Goal: Check status: Check status

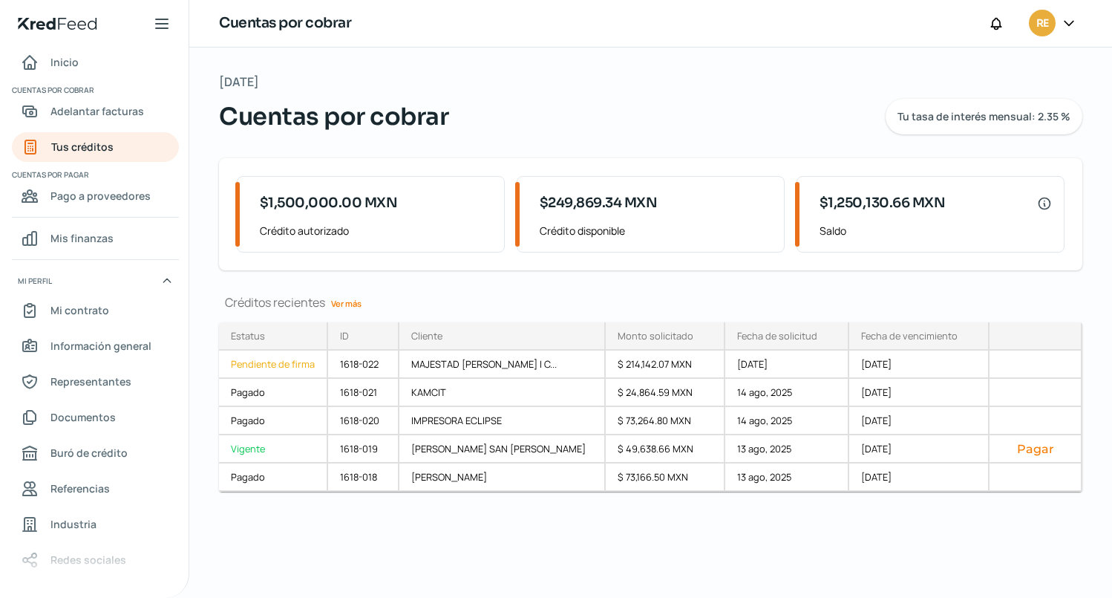
scroll to position [3, 0]
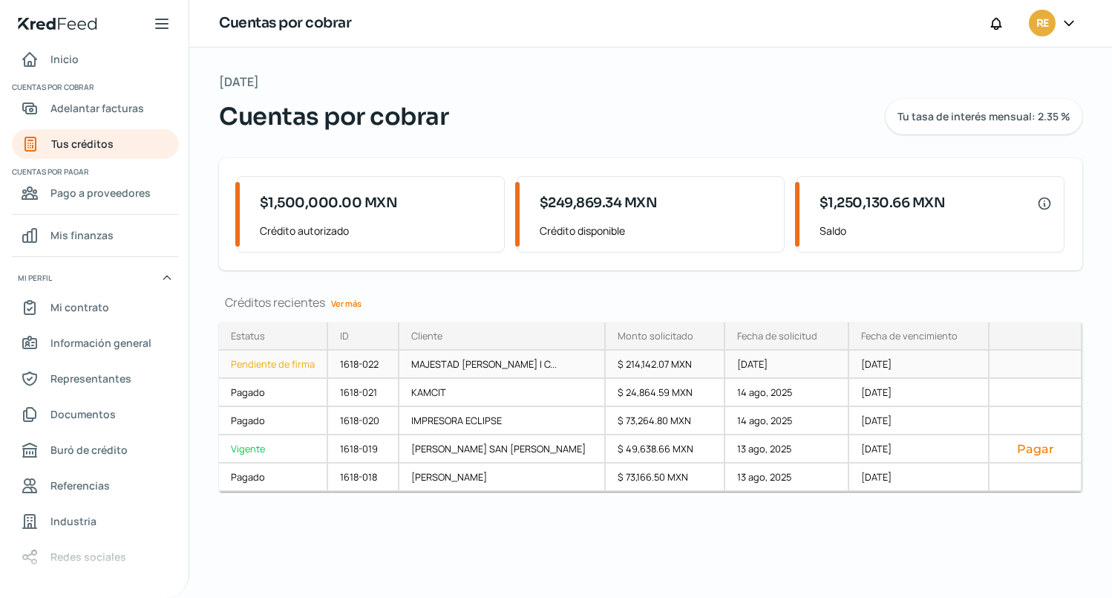
click at [440, 366] on div "MAJESTAD [PERSON_NAME] I C..." at bounding box center [502, 364] width 206 height 28
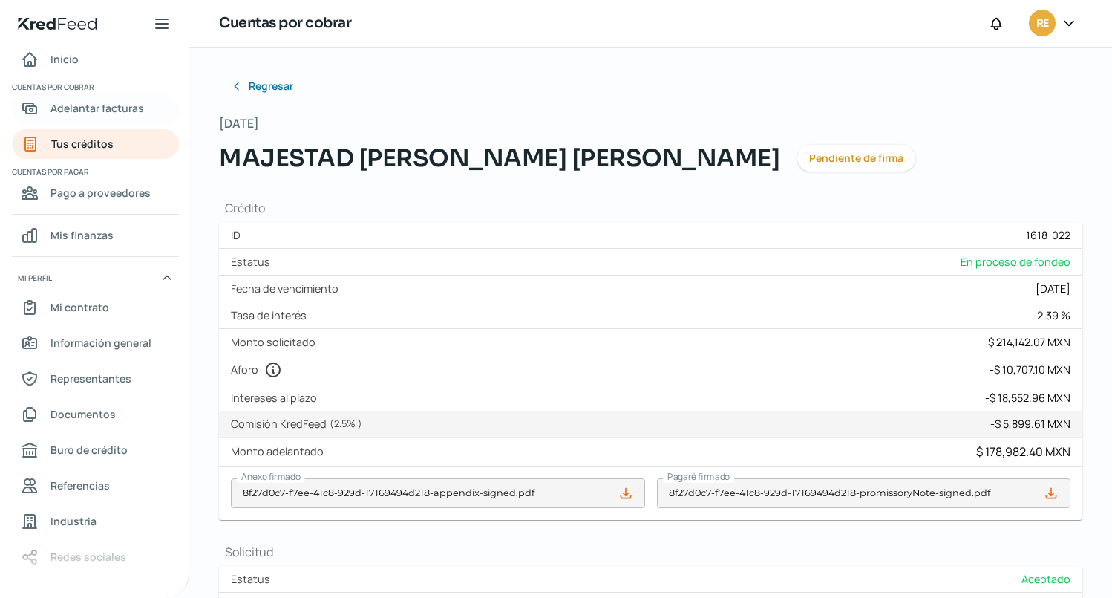
click at [93, 108] on span "Adelantar facturas" at bounding box center [97, 108] width 94 height 19
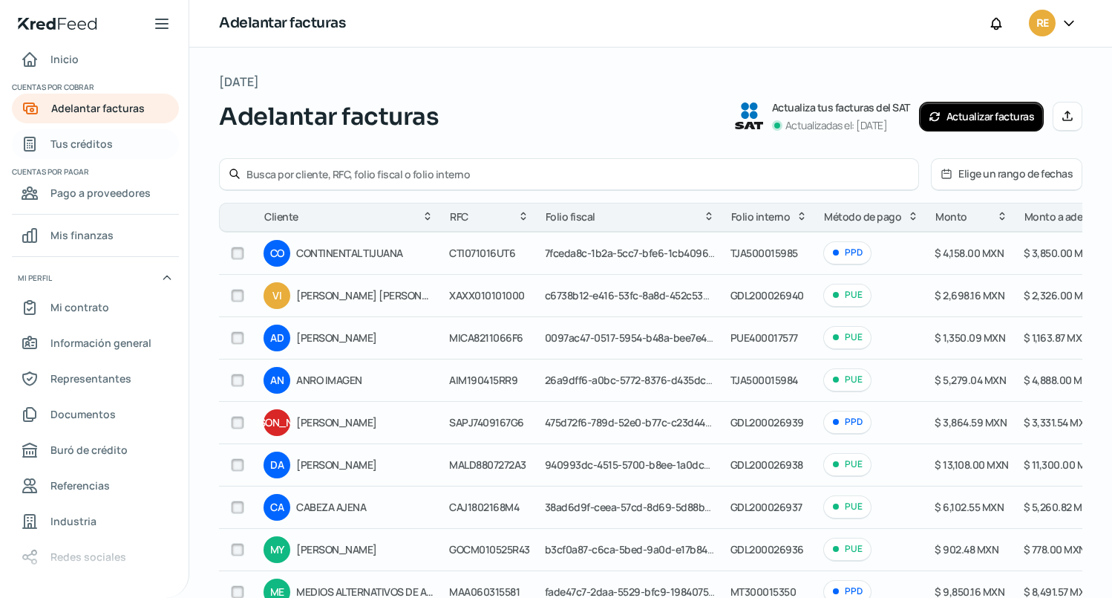
click at [86, 143] on span "Tus créditos" at bounding box center [81, 143] width 62 height 19
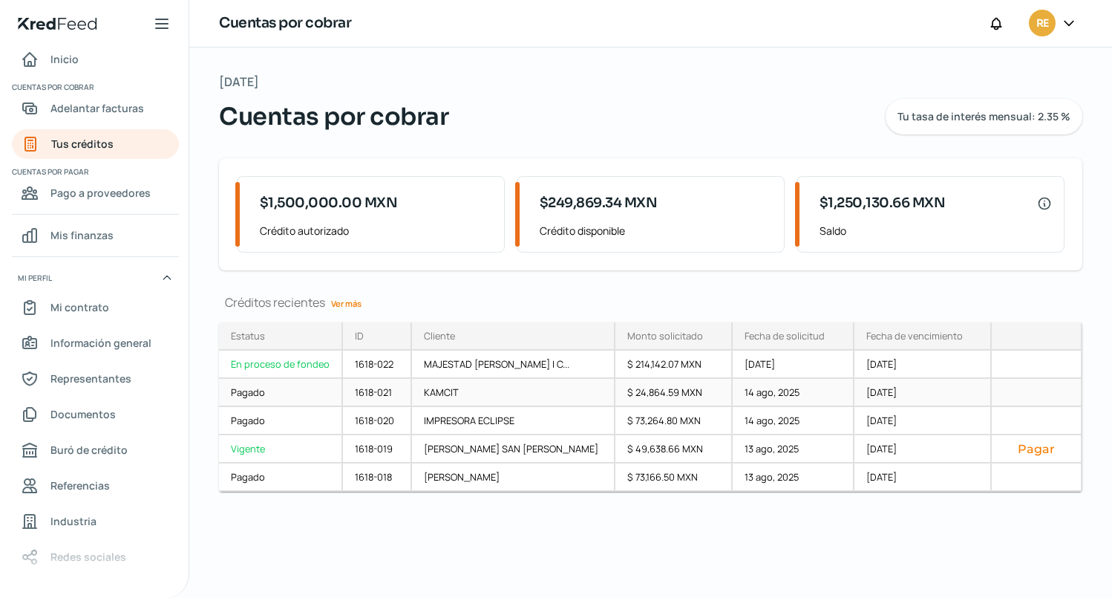
click at [268, 393] on div "Pagado" at bounding box center [281, 393] width 124 height 28
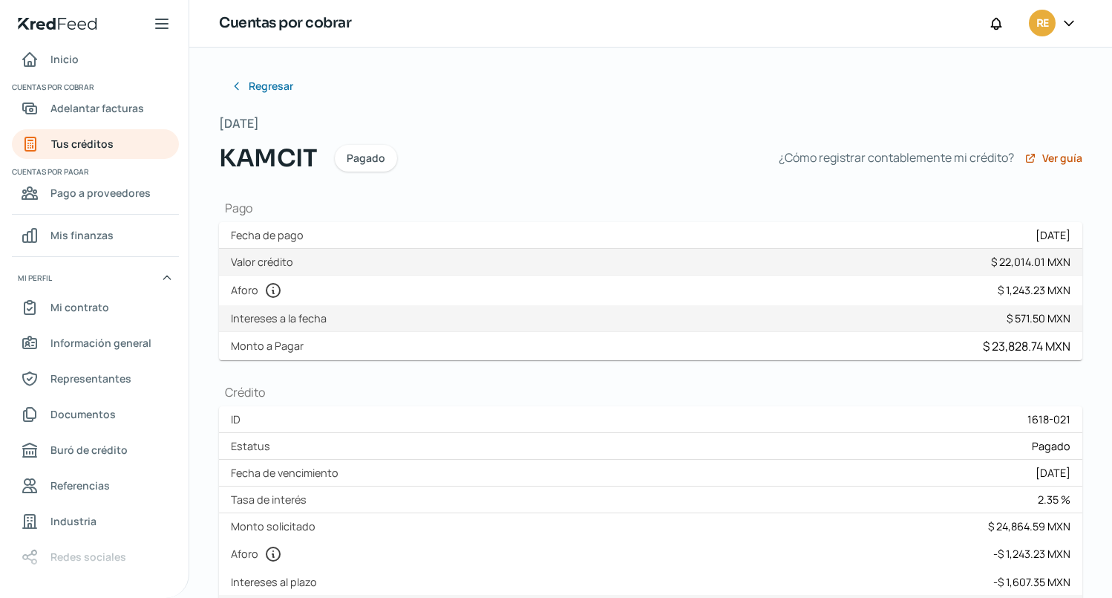
click at [204, 76] on div "Regresar Martes, 14 de octubre 2025 KAMCIT Pagado ¿Cómo registrar contablemente…" at bounding box center [650, 574] width 923 height 1053
click at [253, 81] on span "Regresar" at bounding box center [272, 86] width 45 height 10
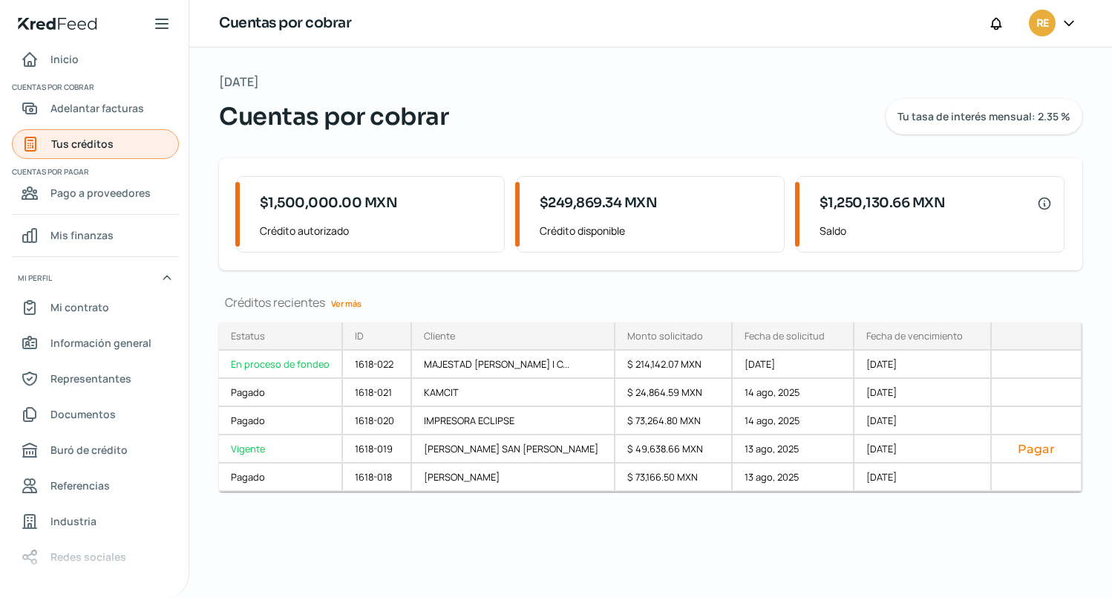
click at [92, 143] on span "Tus créditos" at bounding box center [82, 143] width 62 height 19
click at [1059, 26] on div at bounding box center [1069, 24] width 27 height 28
click at [1068, 21] on icon at bounding box center [1069, 23] width 15 height 15
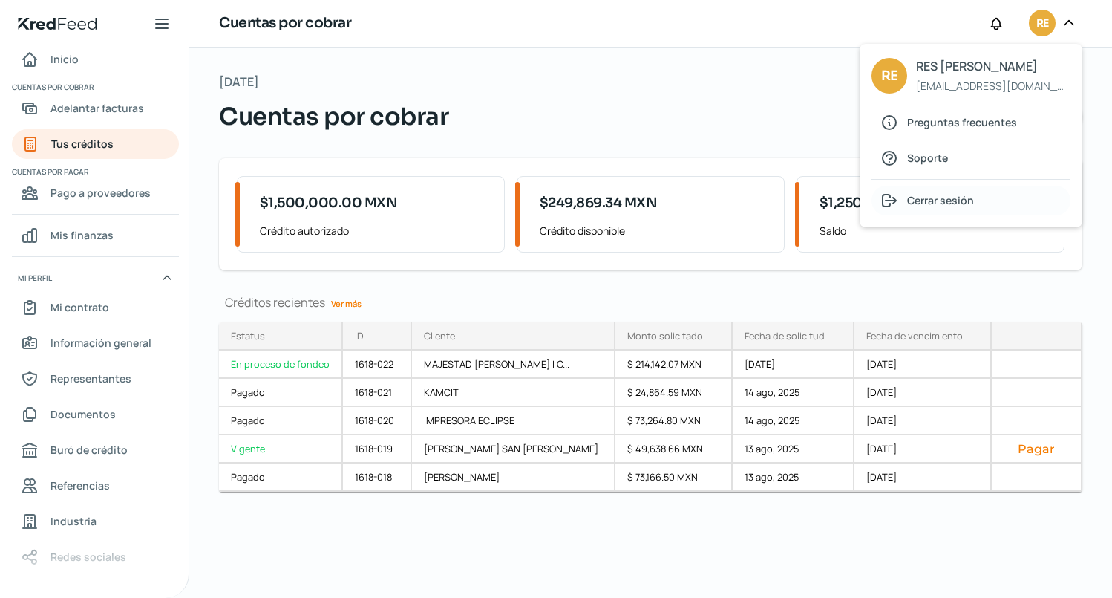
click at [952, 197] on span "Cerrar sesión" at bounding box center [940, 200] width 67 height 19
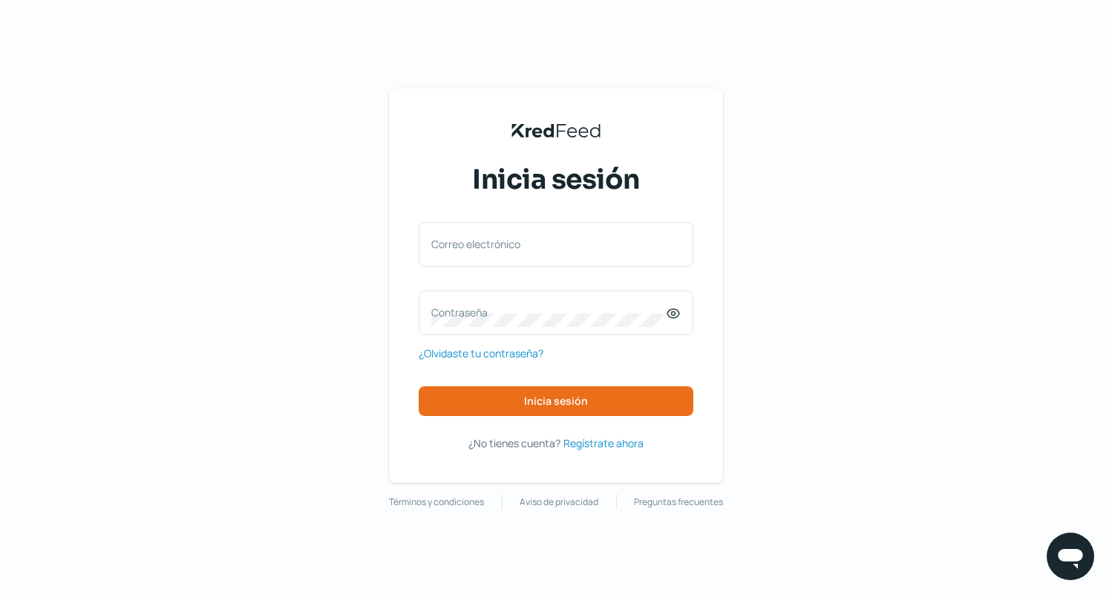
click at [56, 316] on div "KredFeed's Black Logo Inicia sesión Correo electrónico Contraseña ¿Olvidaste tu…" at bounding box center [556, 299] width 1112 height 598
click at [542, 241] on label "Correo electrónico" at bounding box center [548, 244] width 235 height 14
click at [542, 245] on input "Correo electrónico" at bounding box center [555, 251] width 249 height 13
type input "[EMAIL_ADDRESS][DOMAIN_NAME]"
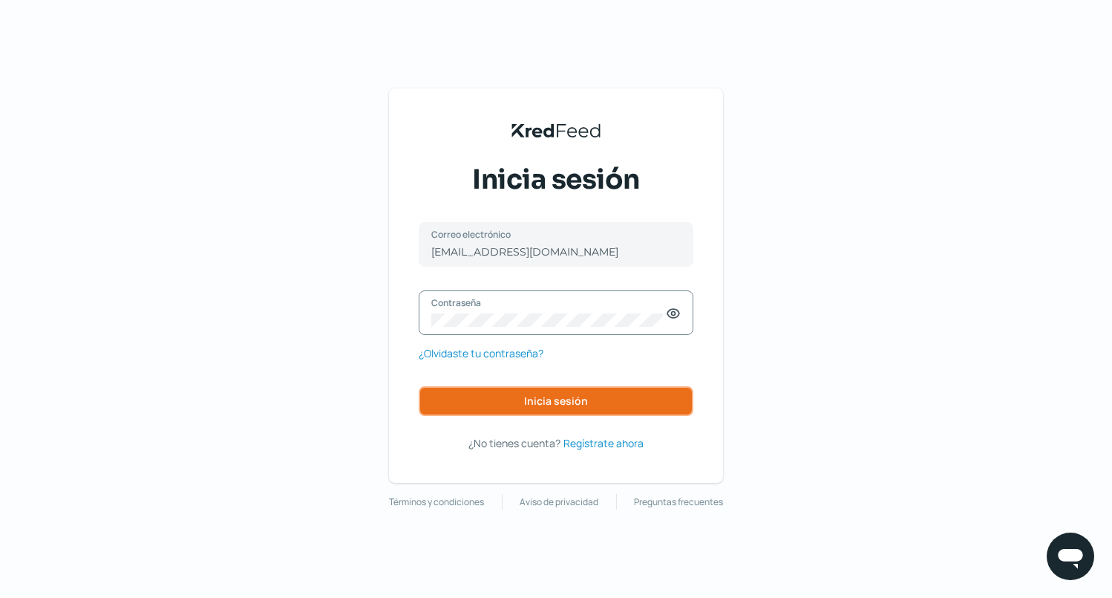
click at [563, 391] on button "Inicia sesión" at bounding box center [556, 401] width 275 height 30
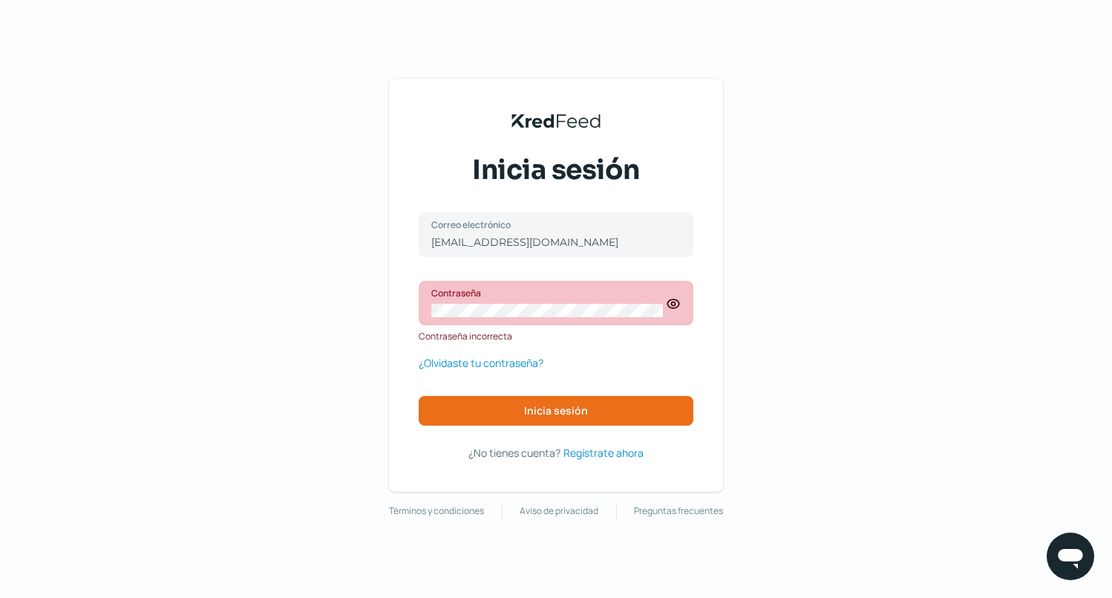
click at [168, 233] on div "KredFeed's Black Logo Inicia sesión [EMAIL_ADDRESS][DOMAIN_NAME] Correo electró…" at bounding box center [556, 299] width 1112 height 598
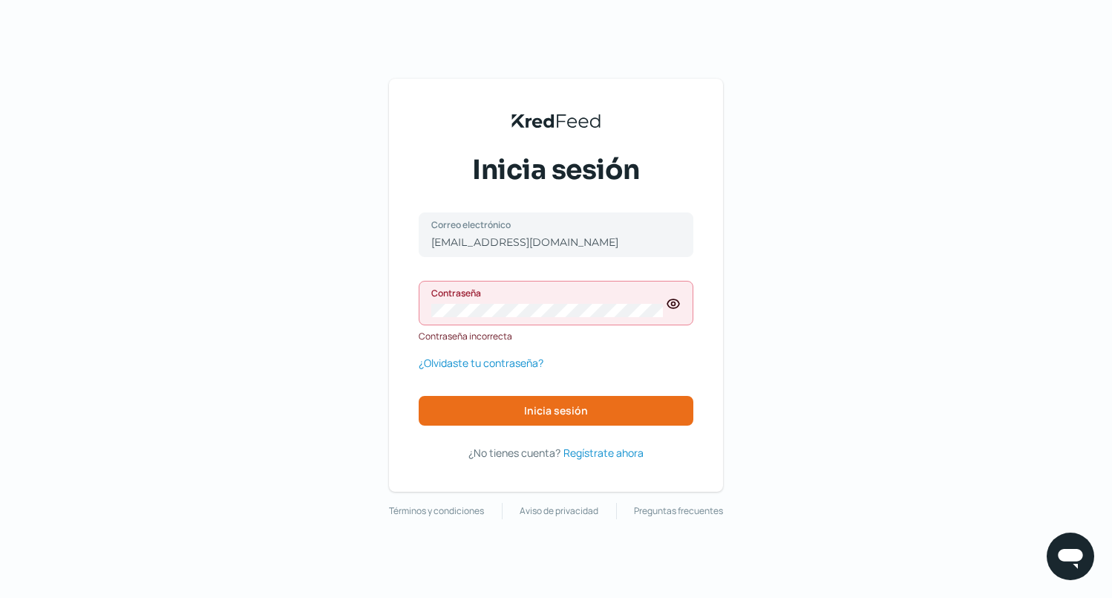
click at [670, 304] on icon at bounding box center [673, 303] width 15 height 15
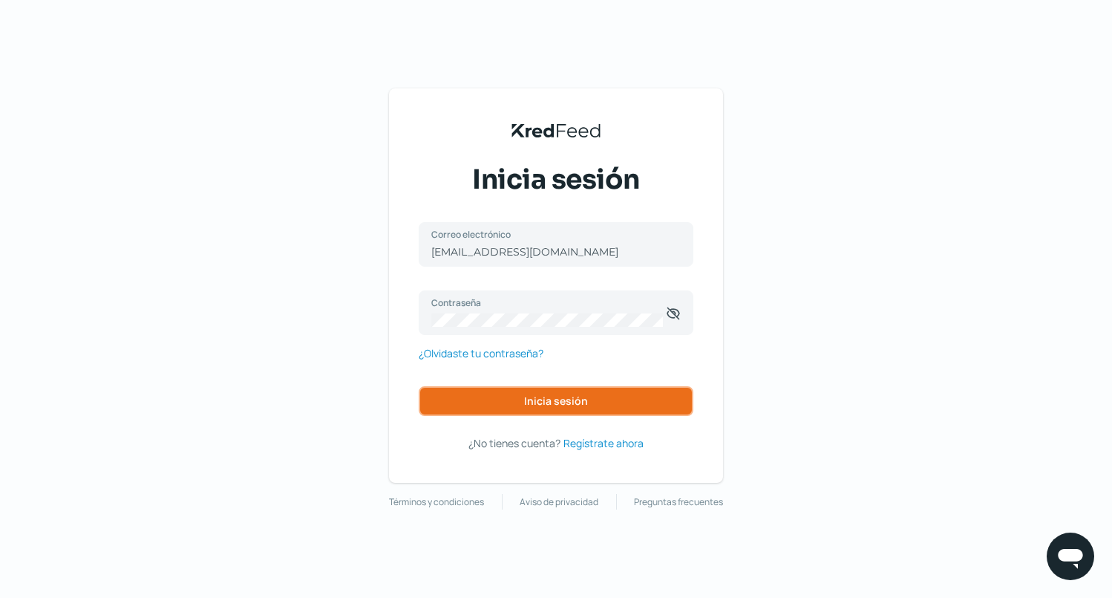
click at [538, 404] on span "Inicia sesión" at bounding box center [556, 401] width 64 height 10
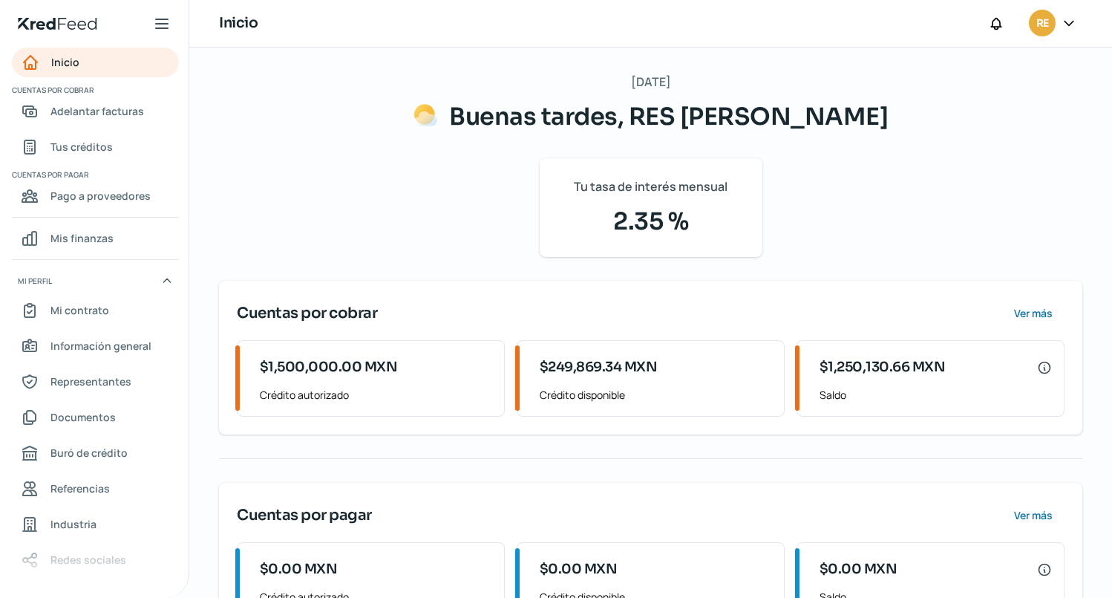
scroll to position [62, 0]
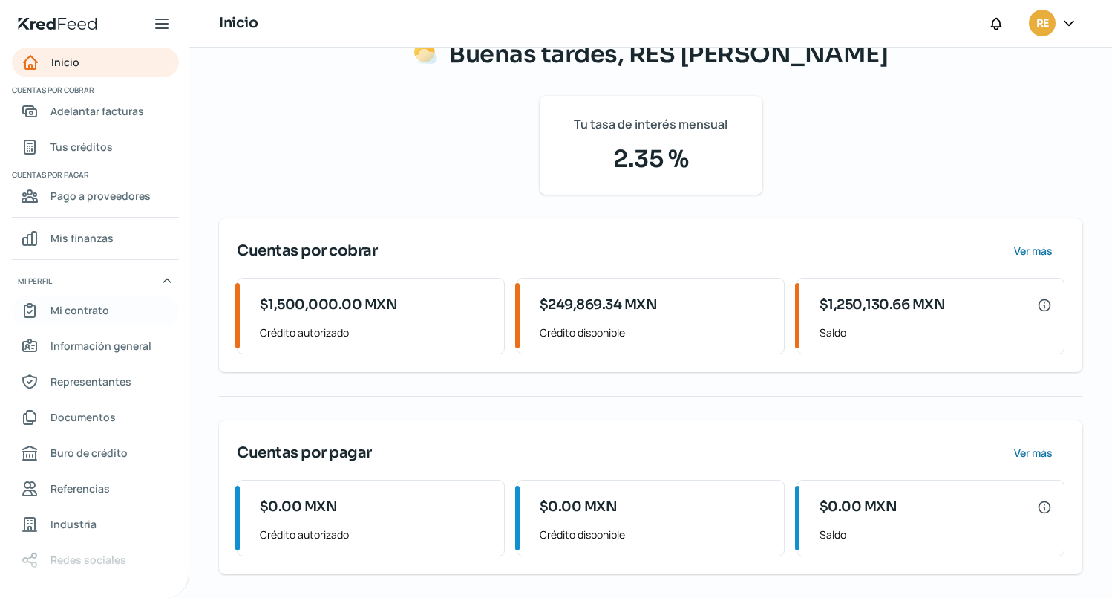
click at [94, 307] on span "Mi contrato" at bounding box center [79, 310] width 59 height 19
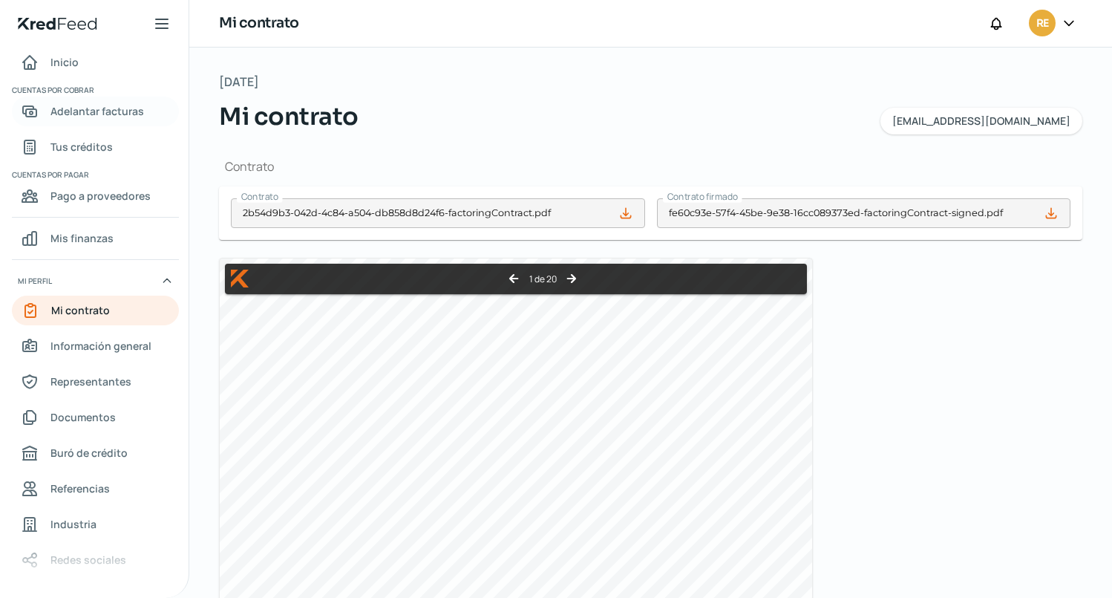
click at [86, 112] on span "Adelantar facturas" at bounding box center [97, 111] width 94 height 19
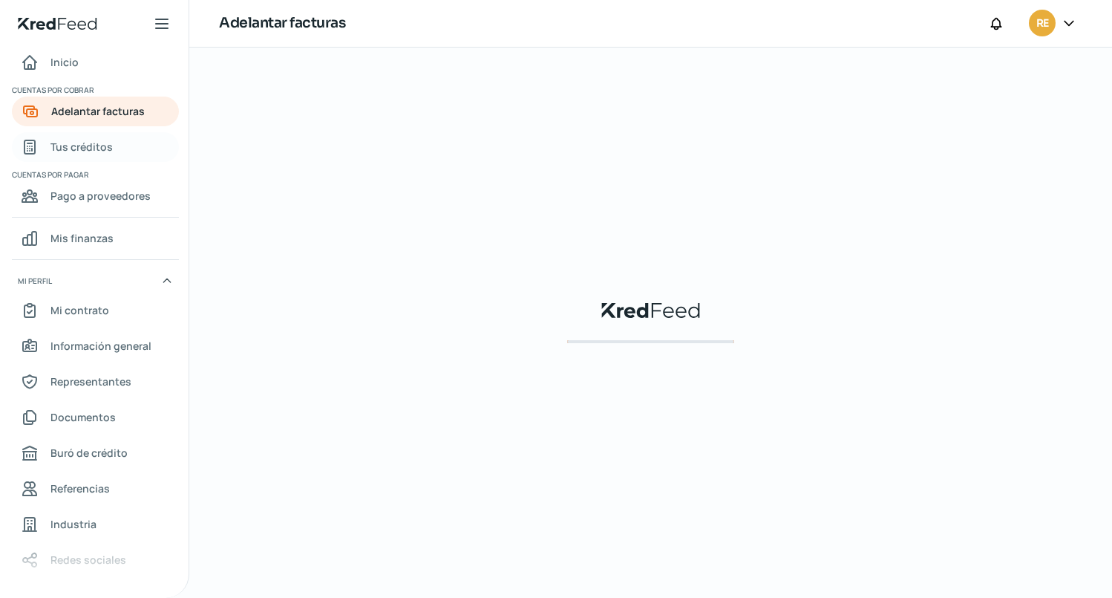
click at [94, 151] on span "Tus créditos" at bounding box center [81, 146] width 62 height 19
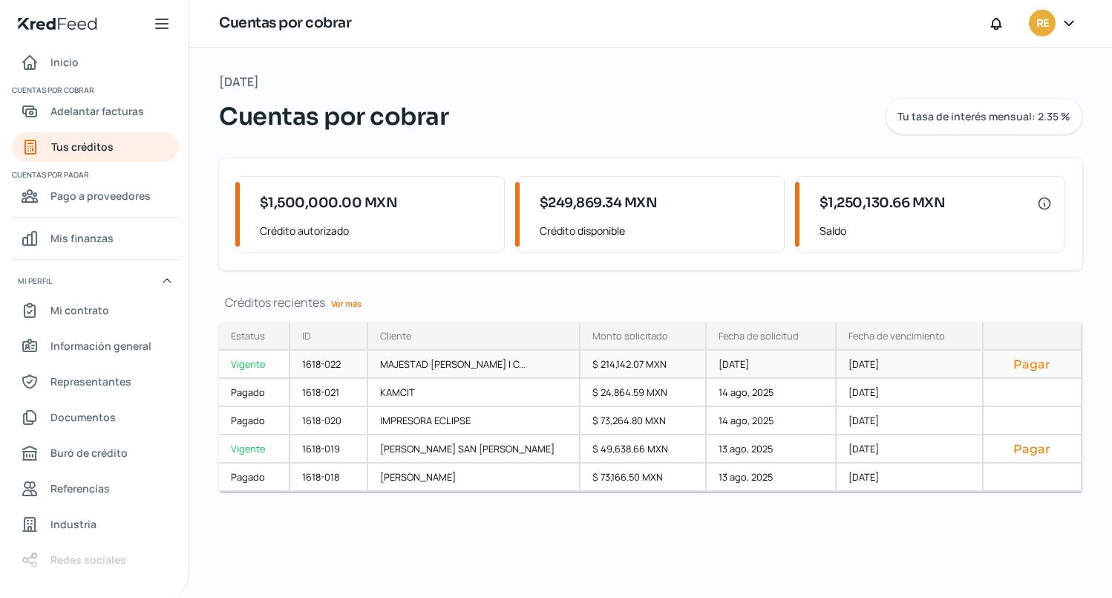
click at [254, 366] on div "Vigente" at bounding box center [254, 364] width 71 height 28
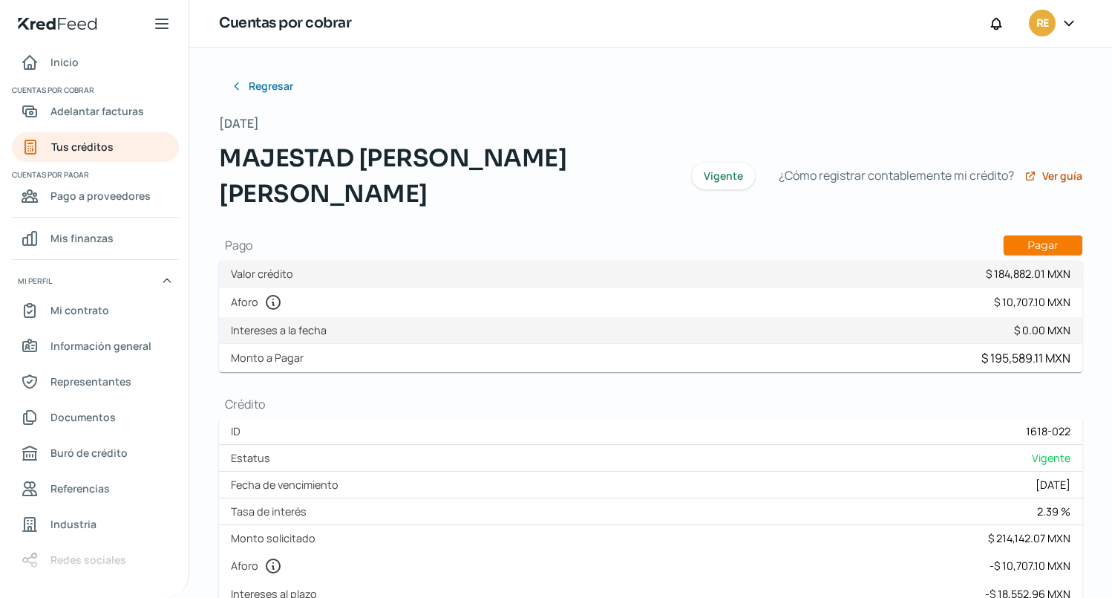
click at [997, 108] on div "Regresar [DATE] MAJESTAD [PERSON_NAME] [PERSON_NAME] Vigente ¿Cómo registrar co…" at bounding box center [651, 556] width 864 height 971
click at [1099, 342] on div "Regresar [DATE] MAJESTAD [PERSON_NAME] [PERSON_NAME] Vigente ¿Cómo registrar co…" at bounding box center [650, 587] width 923 height 1078
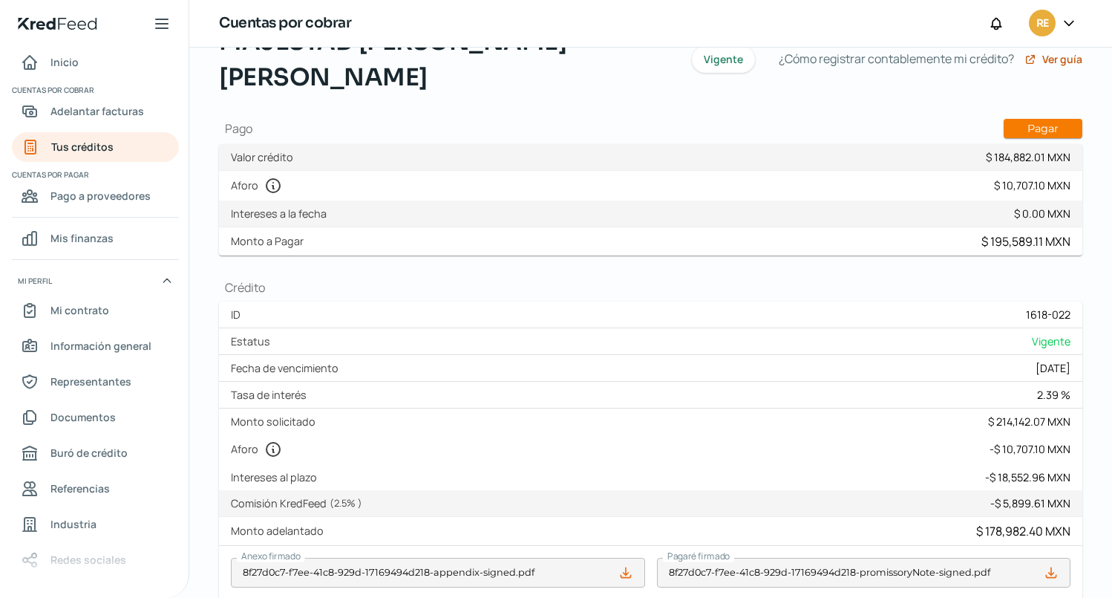
scroll to position [136, 0]
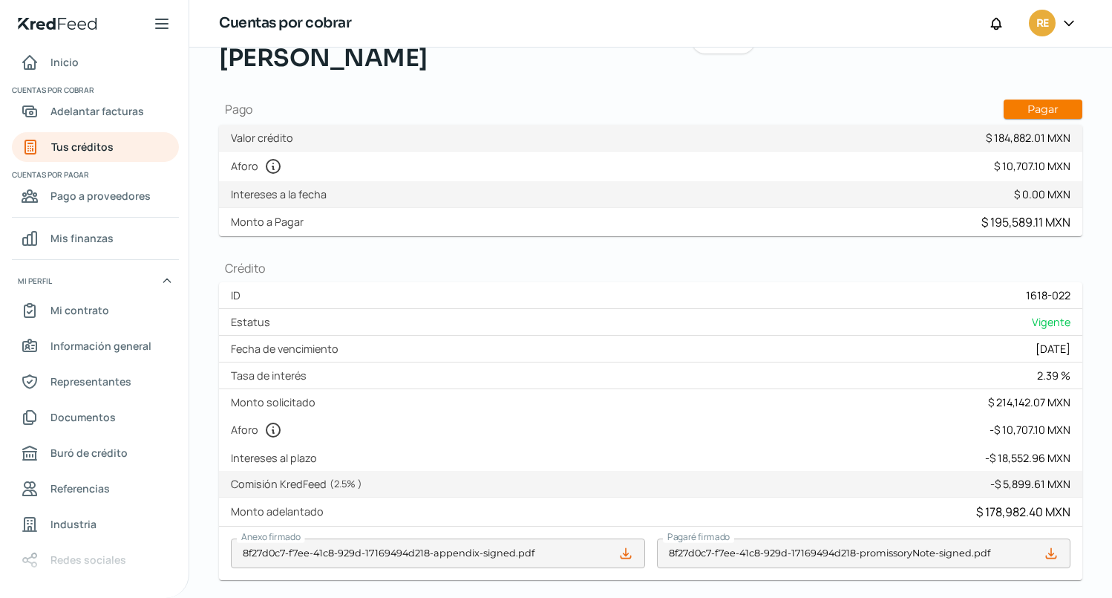
click at [1095, 507] on div "Regresar [DATE] MAJESTAD [PERSON_NAME] [PERSON_NAME] Vigente ¿Cómo registrar co…" at bounding box center [650, 451] width 923 height 1078
click at [960, 255] on div "Regresar [DATE] MAJESTAD [PERSON_NAME] [PERSON_NAME] Vigente ¿Cómo registrar co…" at bounding box center [651, 420] width 864 height 971
click at [985, 264] on h1 "Crédito" at bounding box center [651, 268] width 864 height 16
click at [1094, 416] on div "Regresar [DATE] MAJESTAD [PERSON_NAME] [PERSON_NAME] Vigente ¿Cómo registrar co…" at bounding box center [650, 451] width 923 height 1078
click at [1087, 284] on div "Regresar [DATE] MAJESTAD [PERSON_NAME] [PERSON_NAME] Vigente ¿Cómo registrar co…" at bounding box center [650, 451] width 923 height 1078
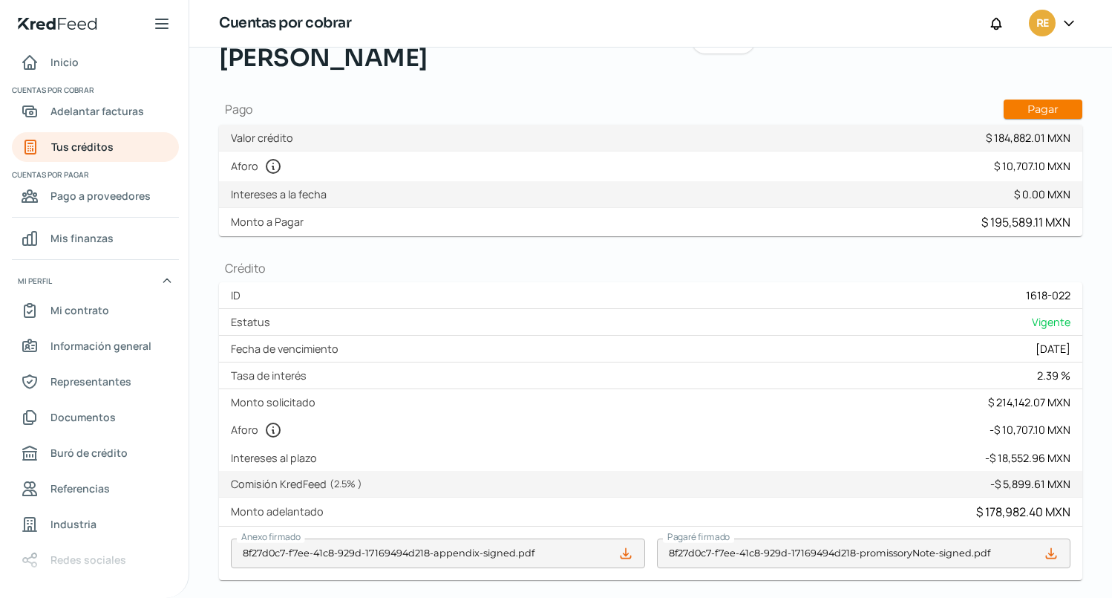
click at [1097, 301] on div "Regresar [DATE] MAJESTAD [PERSON_NAME] [PERSON_NAME] Vigente ¿Cómo registrar co…" at bounding box center [650, 451] width 923 height 1078
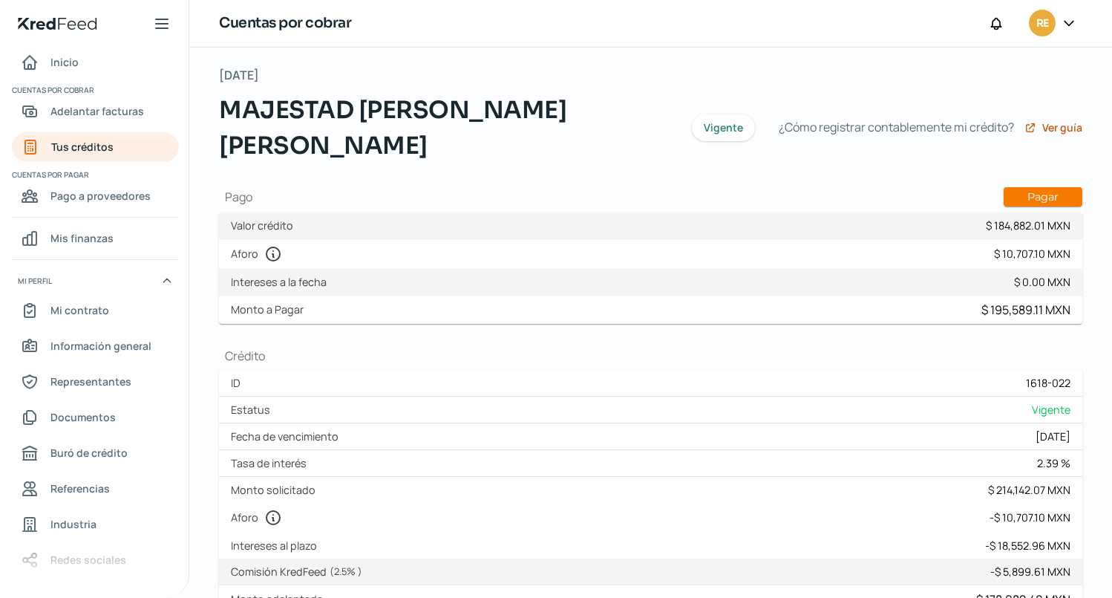
scroll to position [74, 0]
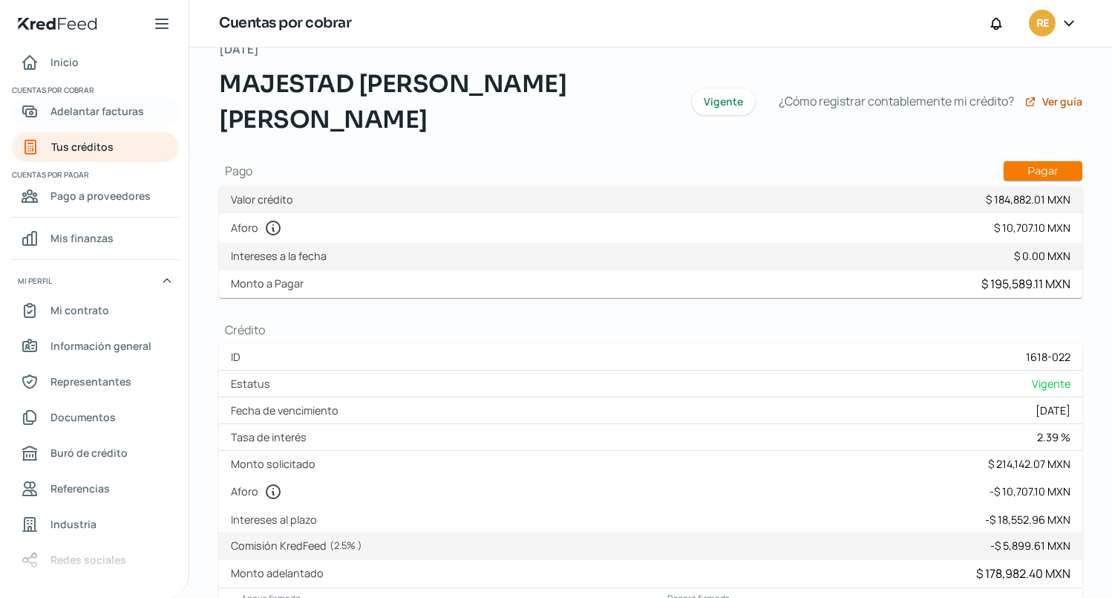
click at [73, 108] on span "Adelantar facturas" at bounding box center [97, 111] width 94 height 19
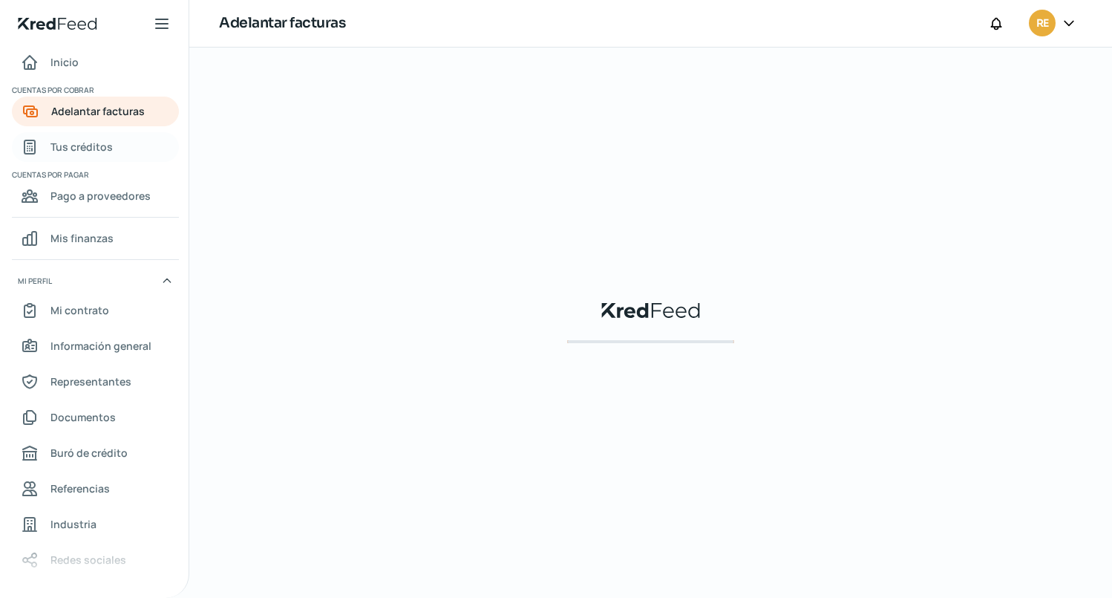
click at [59, 151] on span "Tus créditos" at bounding box center [81, 146] width 62 height 19
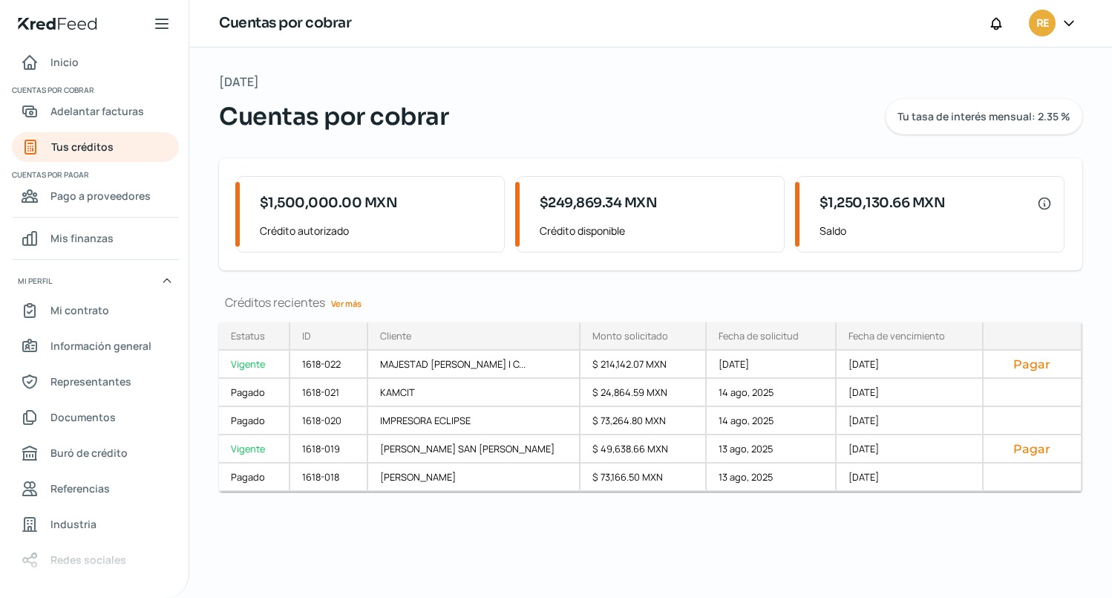
click at [1065, 23] on icon at bounding box center [1069, 23] width 15 height 15
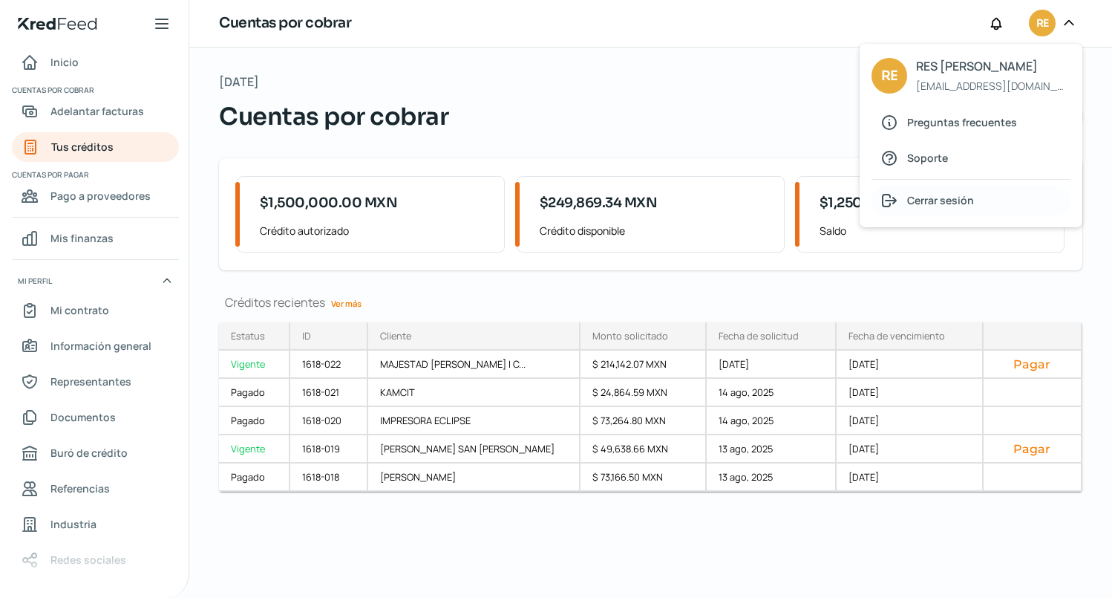
click at [938, 201] on span "Cerrar sesión" at bounding box center [940, 200] width 67 height 19
